Goal: Task Accomplishment & Management: Use online tool/utility

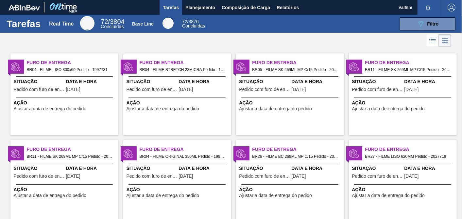
click at [196, 102] on span "Ação" at bounding box center [177, 102] width 103 height 7
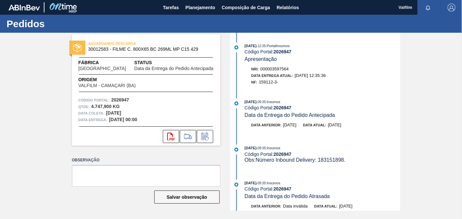
click at [149, 50] on span "30012583 - FILME C. 800X65 BC 269ML MP C15 429" at bounding box center [147, 49] width 119 height 5
copy span "30012583 - FILME C. 800X65 BC 269ML MP C15 429"
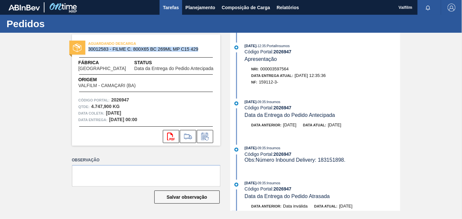
click at [170, 8] on span "Tarefas" at bounding box center [171, 8] width 16 height 8
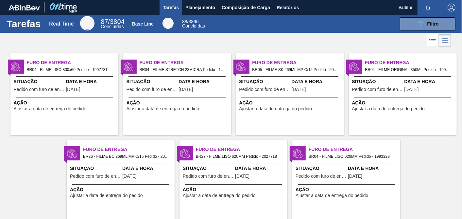
click at [160, 106] on span "Ajustar a data de entrega do pedido" at bounding box center [162, 108] width 73 height 5
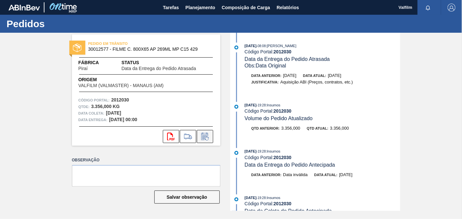
click at [203, 134] on icon at bounding box center [205, 136] width 10 height 8
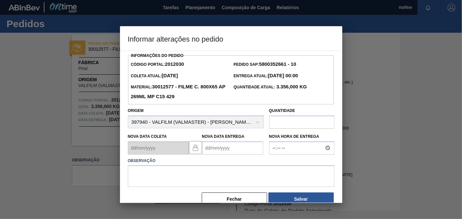
click at [236, 146] on Entrega2012030 "Nova Data Entrega" at bounding box center [232, 147] width 61 height 13
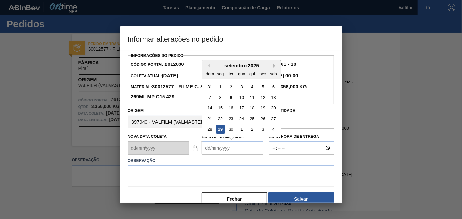
click at [274, 66] on button "Next Month" at bounding box center [275, 65] width 5 height 5
click at [220, 100] on div "6" at bounding box center [220, 97] width 9 height 9
type Entrega2012030 "06/10/2025"
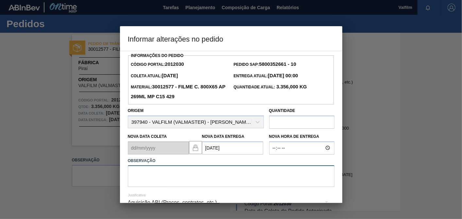
click at [227, 185] on textarea at bounding box center [231, 176] width 206 height 22
type textarea "N"
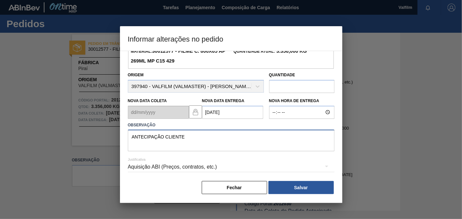
type textarea "ANTECIPAÇÃO CLIENTE"
click at [226, 172] on hr at bounding box center [231, 172] width 206 height 0
click at [214, 168] on div "Aquisição ABI (Preços, contratos, etc.)" at bounding box center [231, 166] width 206 height 18
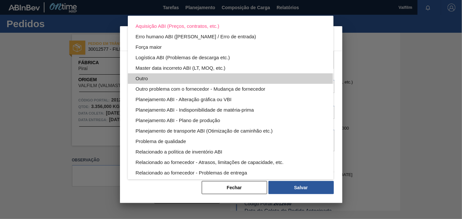
drag, startPoint x: 157, startPoint y: 77, endPoint x: 208, endPoint y: 97, distance: 55.0
click at [157, 78] on div "Outro" at bounding box center [231, 78] width 190 height 10
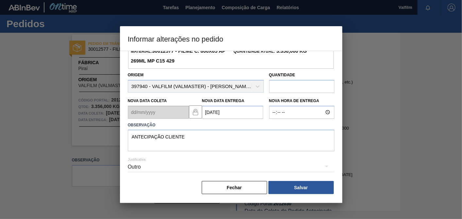
click at [301, 180] on div "Informações do Pedido Código Portal: 2012030 Pedido SAP: 5800352661 - 10 Coleta…" at bounding box center [231, 104] width 206 height 179
click at [305, 189] on button "Salvar" at bounding box center [300, 187] width 65 height 13
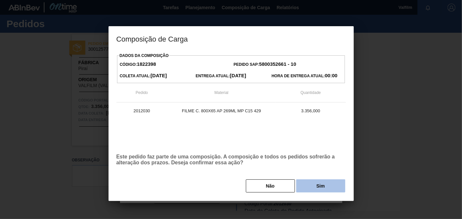
click at [317, 182] on button "Sim" at bounding box center [320, 185] width 49 height 13
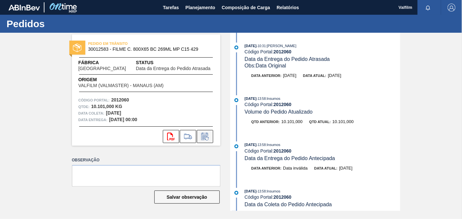
click at [206, 139] on icon at bounding box center [205, 136] width 10 height 8
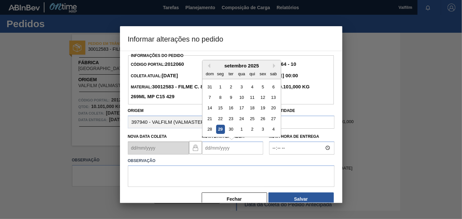
click at [229, 150] on Entrega2012060 "Nova Data Entrega" at bounding box center [232, 147] width 61 height 13
click at [276, 66] on button "Next Month" at bounding box center [275, 65] width 5 height 5
click at [264, 86] on div "3" at bounding box center [262, 86] width 9 height 9
type Entrega2012060 "03/10/2025"
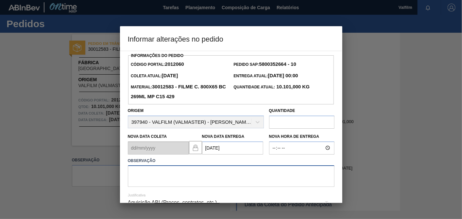
click at [242, 174] on textarea at bounding box center [231, 176] width 206 height 22
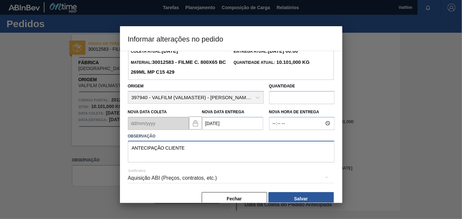
scroll to position [36, 0]
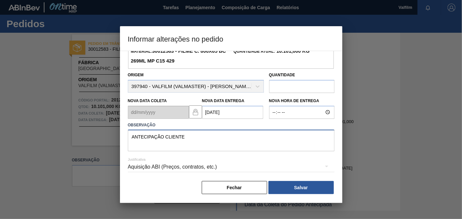
type textarea "ANTECIPAÇÃO CLIENTE"
click at [224, 170] on div "Aquisição ABI (Preços, contratos, etc.)" at bounding box center [231, 166] width 206 height 18
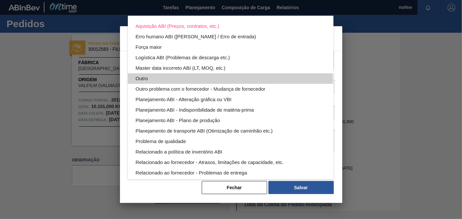
click at [150, 78] on div "Outro" at bounding box center [231, 78] width 190 height 10
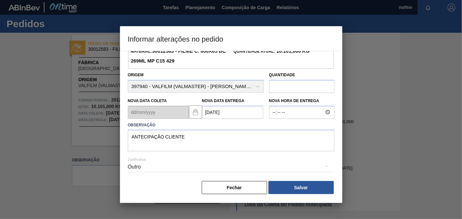
click at [289, 191] on button "Salvar" at bounding box center [300, 187] width 65 height 13
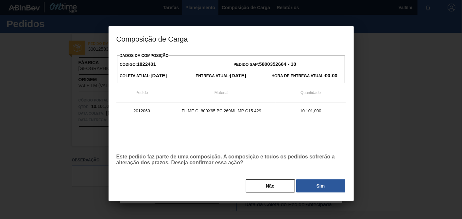
drag, startPoint x: 309, startPoint y: 181, endPoint x: 186, endPoint y: 5, distance: 215.2
click at [309, 181] on button "Sim" at bounding box center [320, 185] width 49 height 13
